Goal: Find specific page/section: Find specific page/section

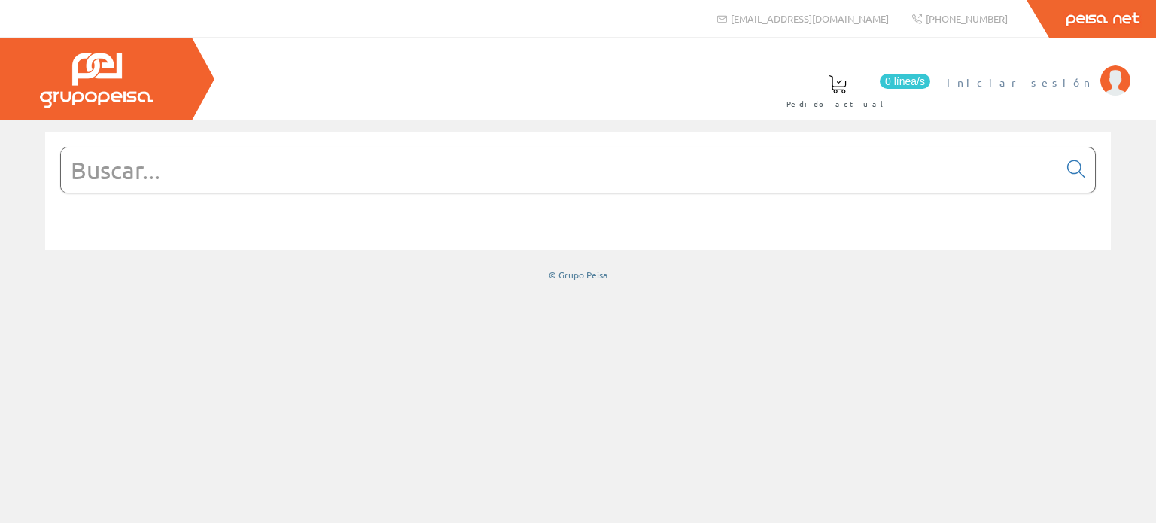
click at [1055, 81] on span "Iniciar sesión" at bounding box center [1020, 82] width 146 height 15
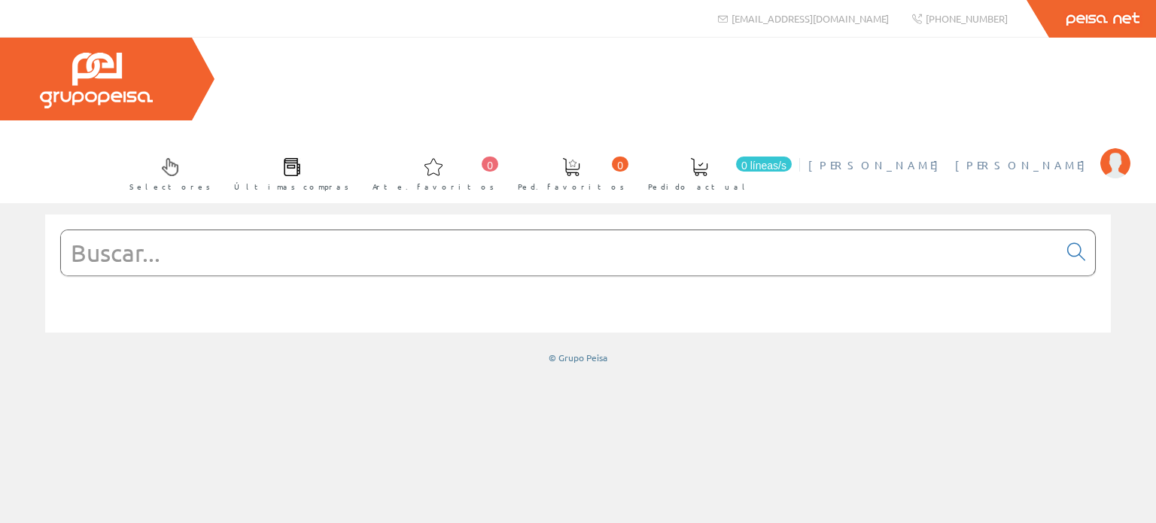
click at [1057, 158] on font "[PERSON_NAME] [PERSON_NAME]" at bounding box center [951, 165] width 285 height 14
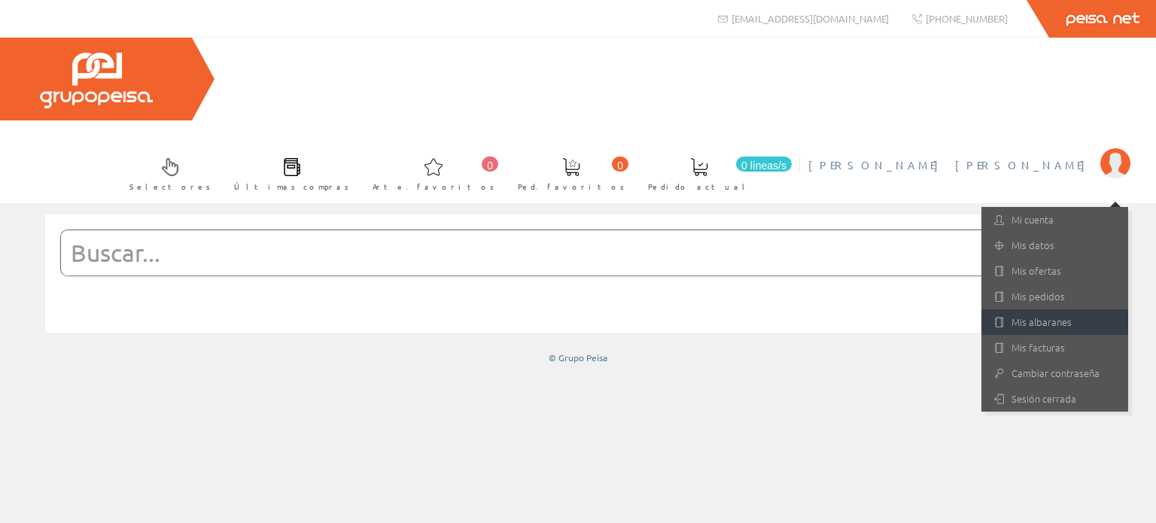
click at [1041, 315] on font "Mis albaranes" at bounding box center [1042, 322] width 60 height 14
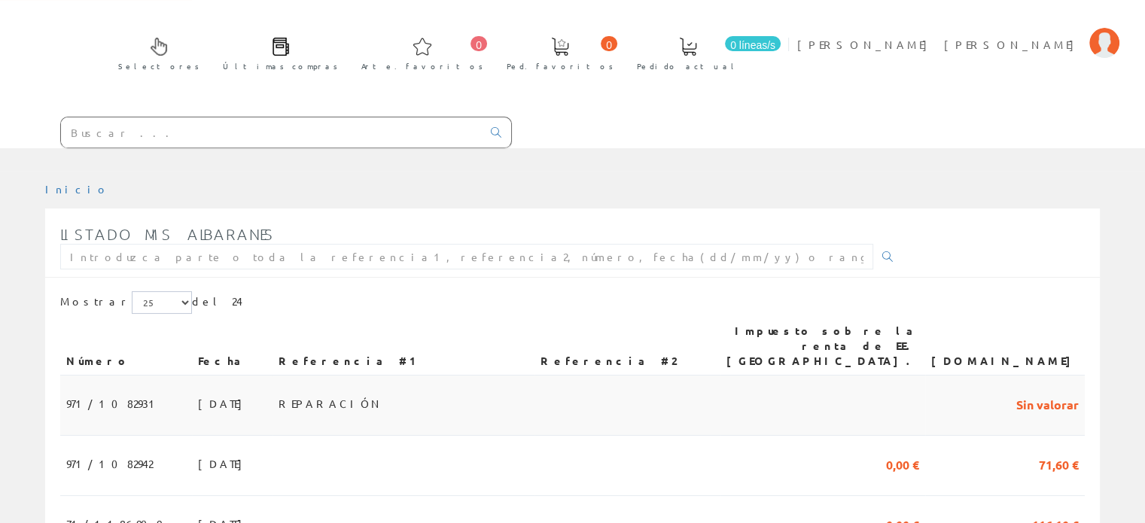
scroll to position [151, 0]
